Goal: Task Accomplishment & Management: Complete application form

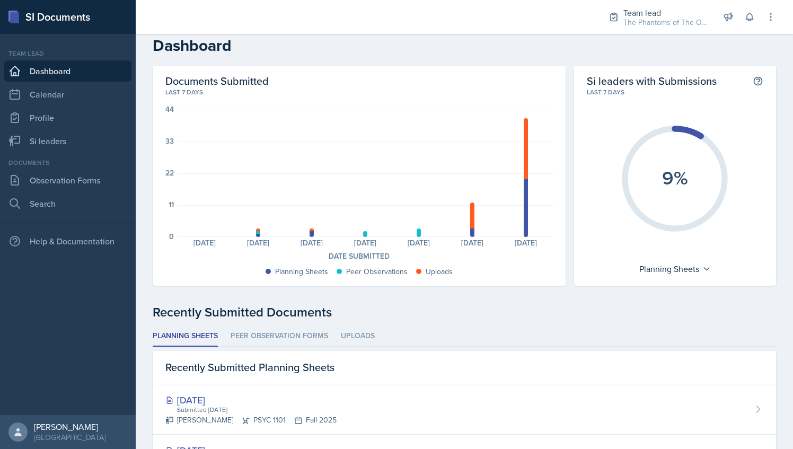
scroll to position [6, 0]
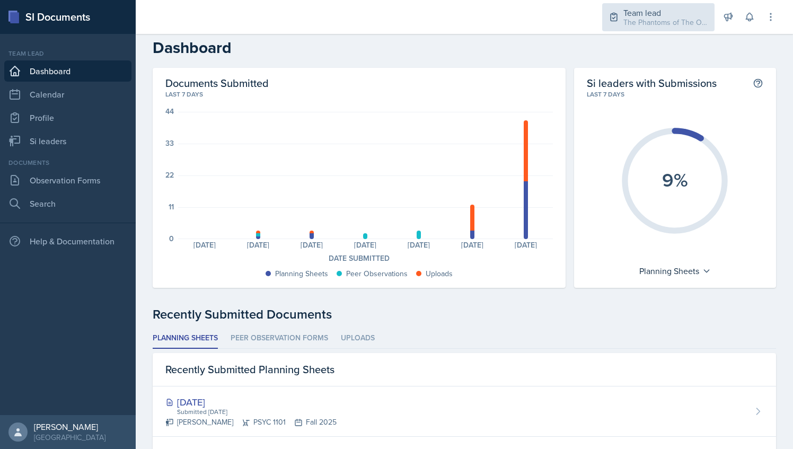
click at [644, 29] on div "Team lead The Phantoms of The Opera / Fall 2025" at bounding box center [658, 17] width 112 height 28
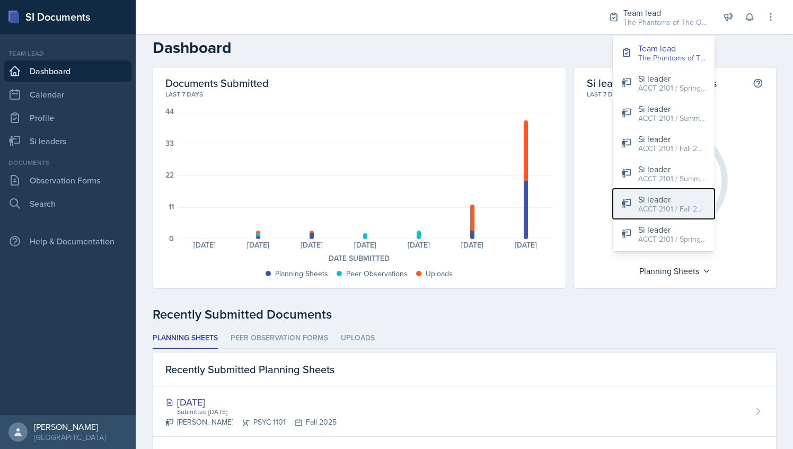
click at [649, 201] on div "Si leader" at bounding box center [672, 199] width 68 height 13
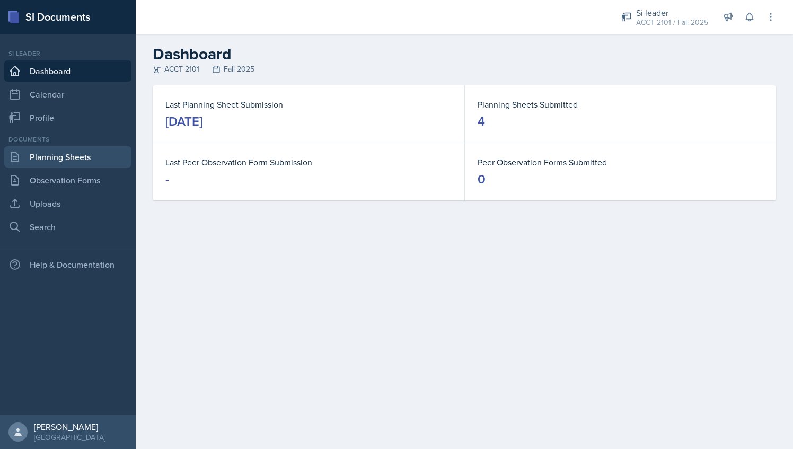
click at [80, 159] on link "Planning Sheets" at bounding box center [67, 156] width 127 height 21
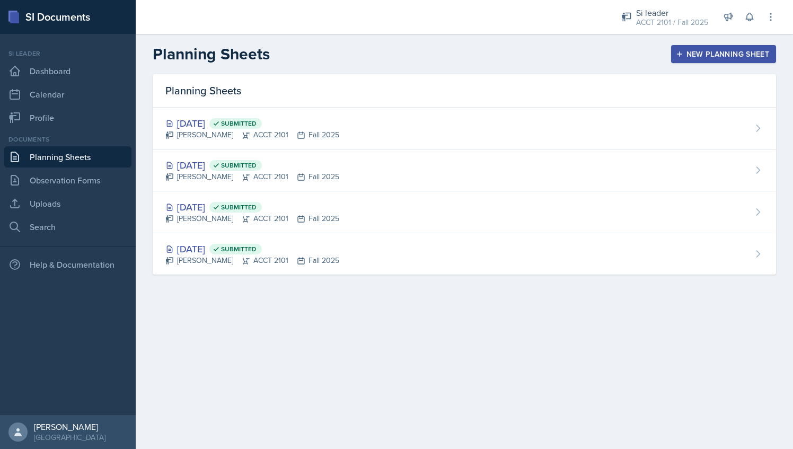
click at [730, 56] on div "New Planning Sheet" at bounding box center [723, 54] width 91 height 8
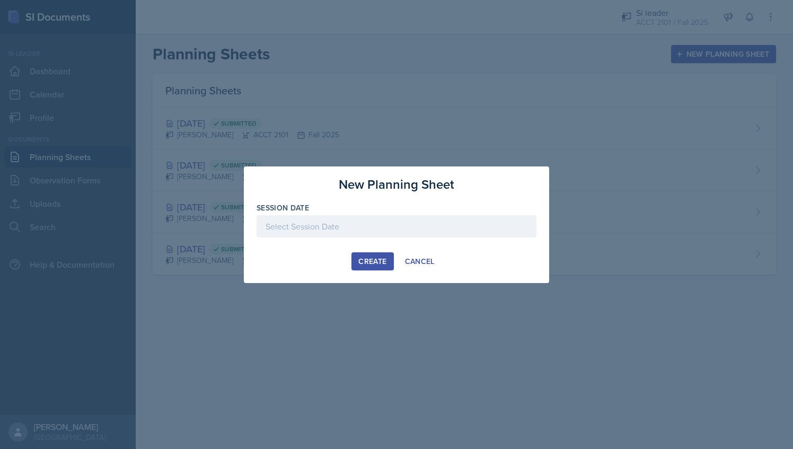
click at [340, 233] on div at bounding box center [397, 226] width 280 height 22
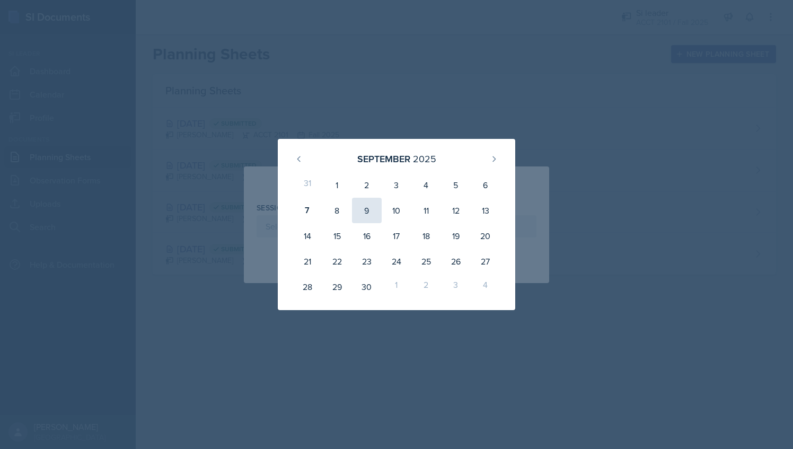
click at [368, 212] on div "9" at bounding box center [367, 210] width 30 height 25
type input "[DATE]"
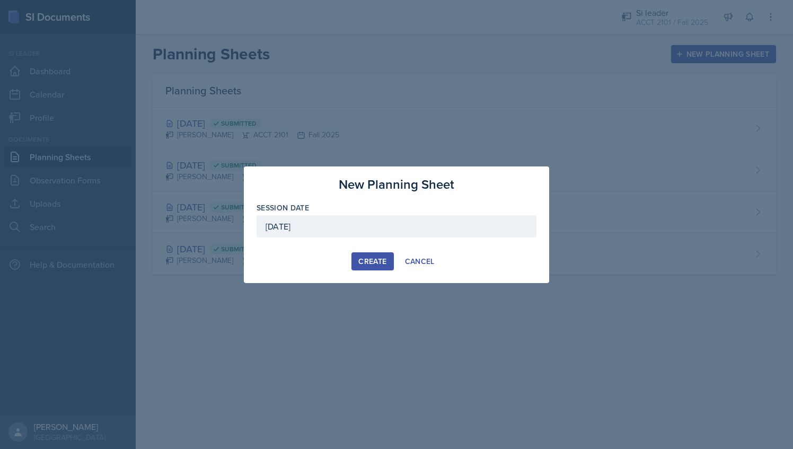
click at [366, 263] on div "Create" at bounding box center [372, 261] width 28 height 8
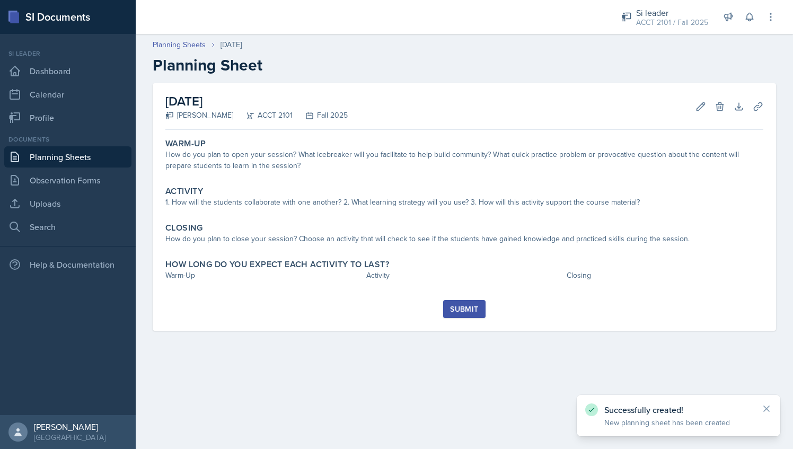
click at [101, 161] on link "Planning Sheets" at bounding box center [67, 156] width 127 height 21
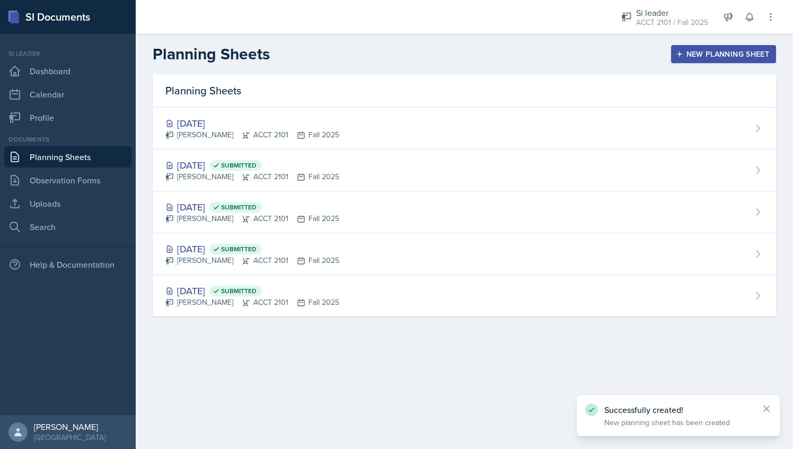
click at [709, 52] on div "New Planning Sheet" at bounding box center [723, 54] width 91 height 8
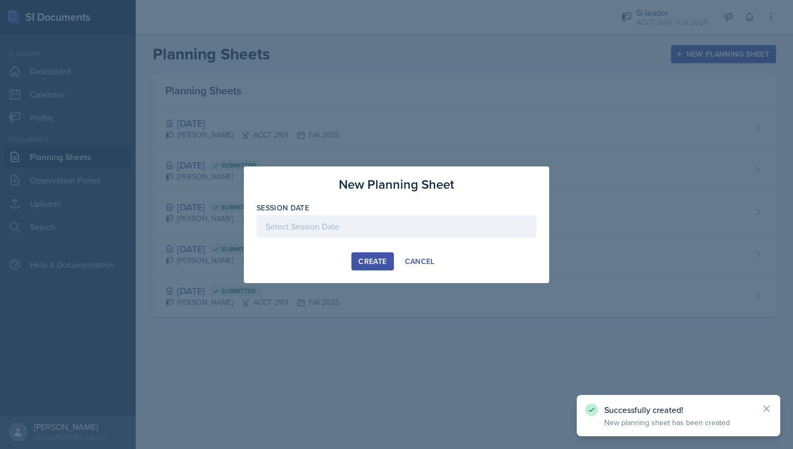
click at [423, 218] on div at bounding box center [397, 226] width 280 height 22
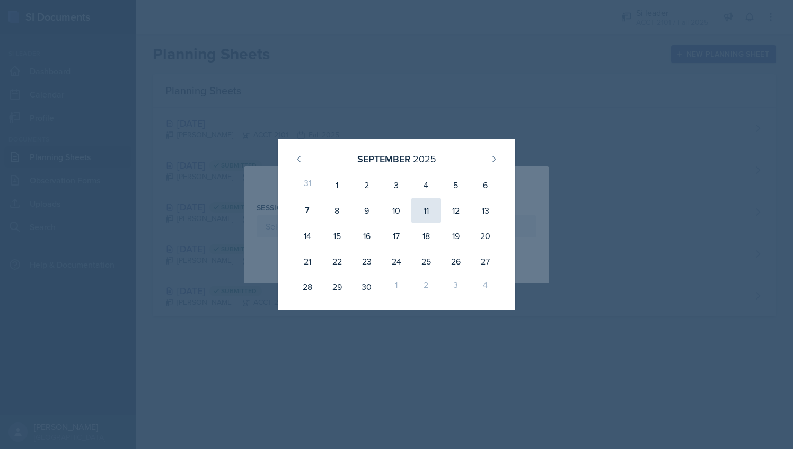
click at [426, 214] on div "11" at bounding box center [426, 210] width 30 height 25
type input "[DATE]"
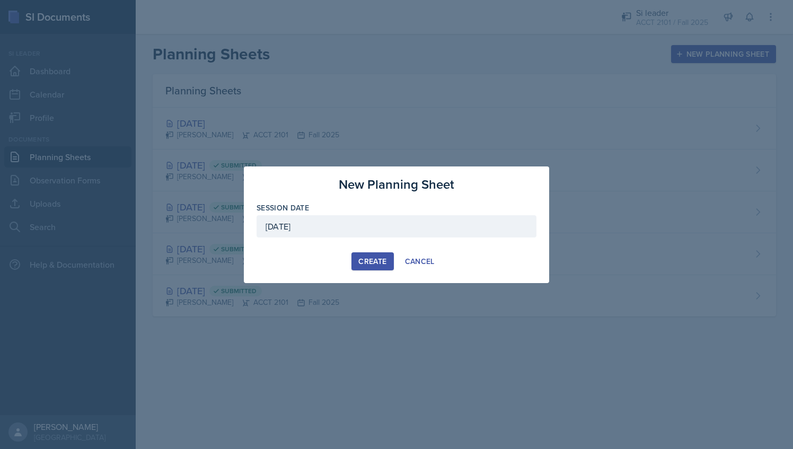
click at [370, 260] on div "Create" at bounding box center [372, 261] width 28 height 8
